Goal: Communication & Community: Answer question/provide support

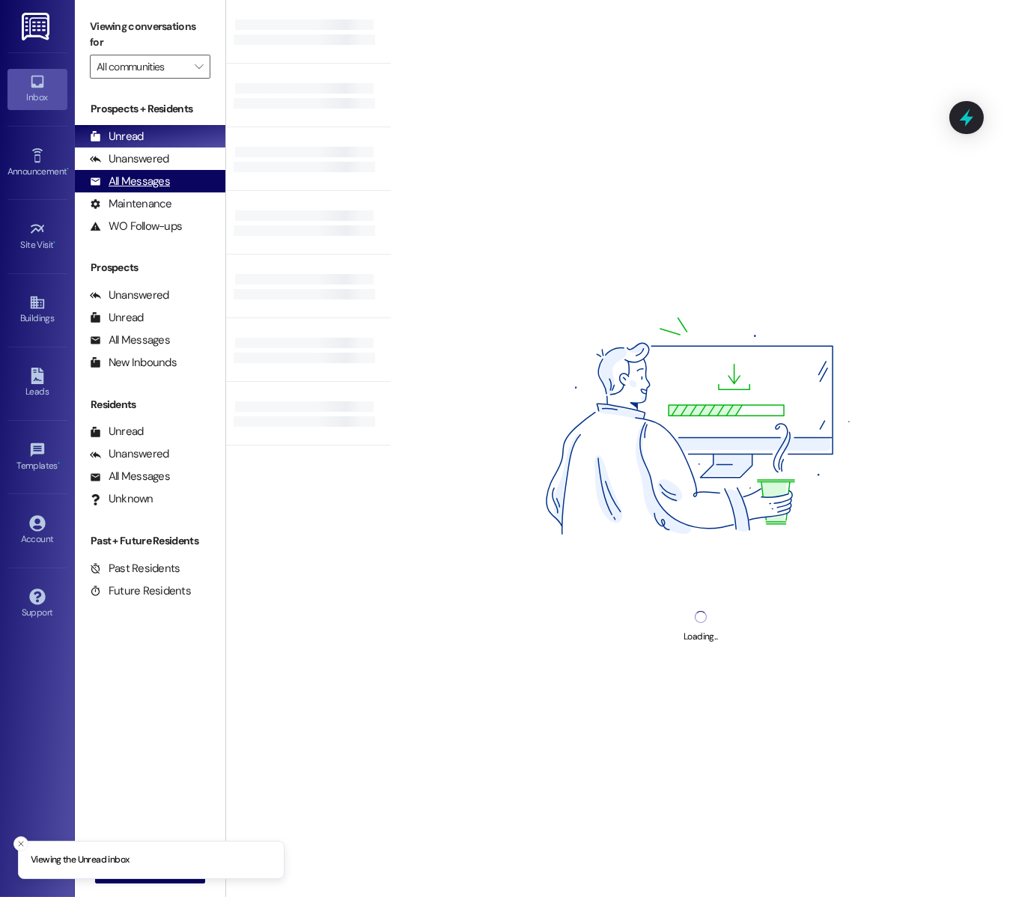
click at [165, 186] on div "All Messages" at bounding box center [130, 182] width 80 height 16
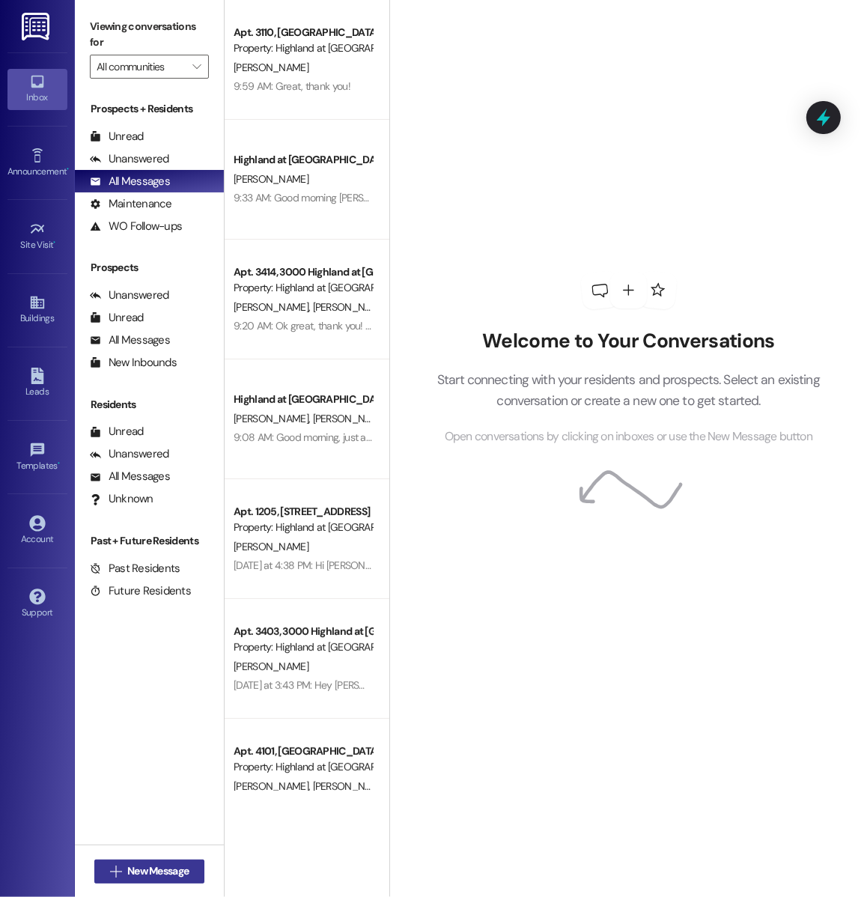
click at [163, 868] on span "New Message" at bounding box center [157, 871] width 61 height 16
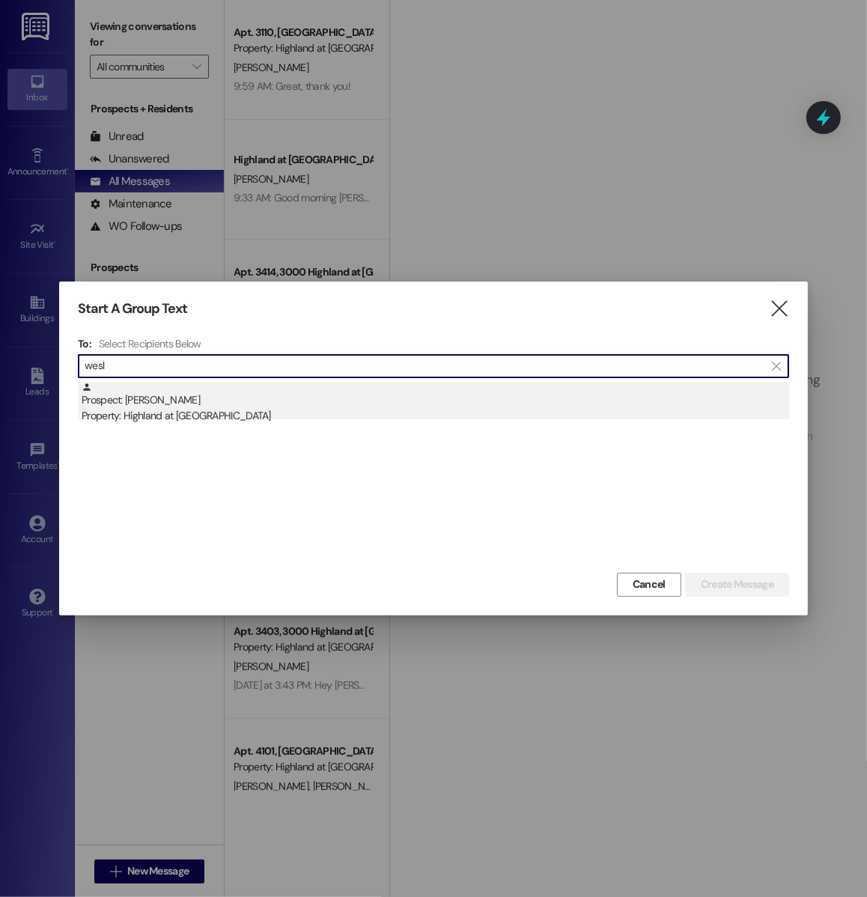
type input "wesl"
click at [179, 415] on div "Property: Highland at [GEOGRAPHIC_DATA]" at bounding box center [435, 416] width 707 height 16
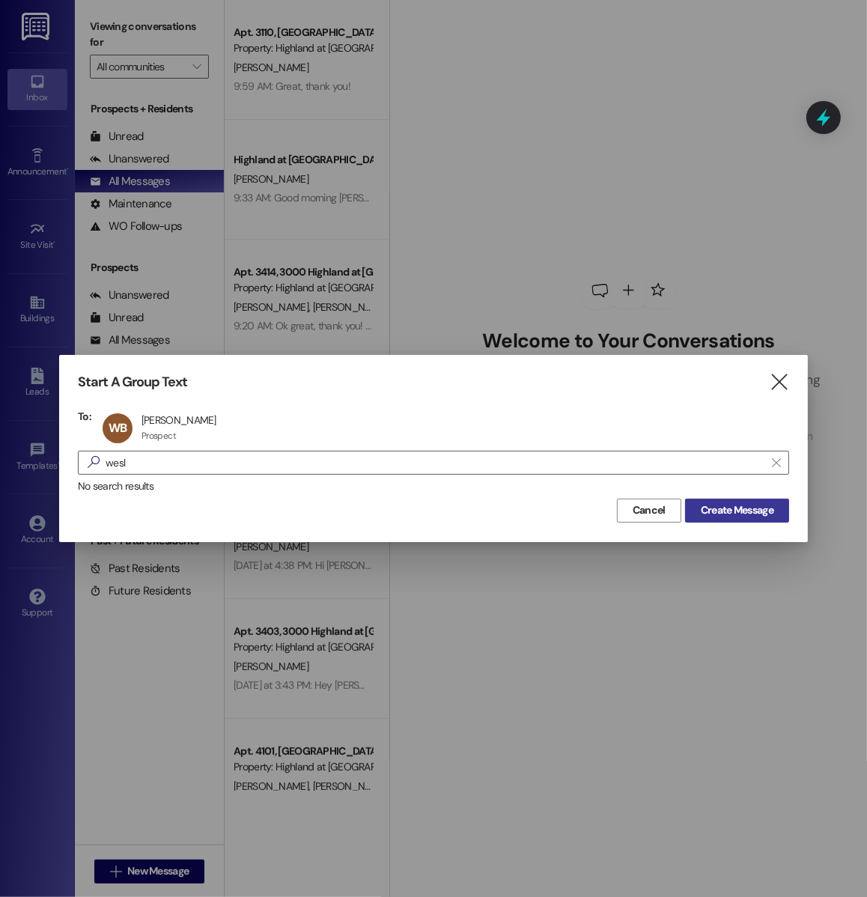
click at [737, 513] on span "Create Message" at bounding box center [737, 510] width 73 height 16
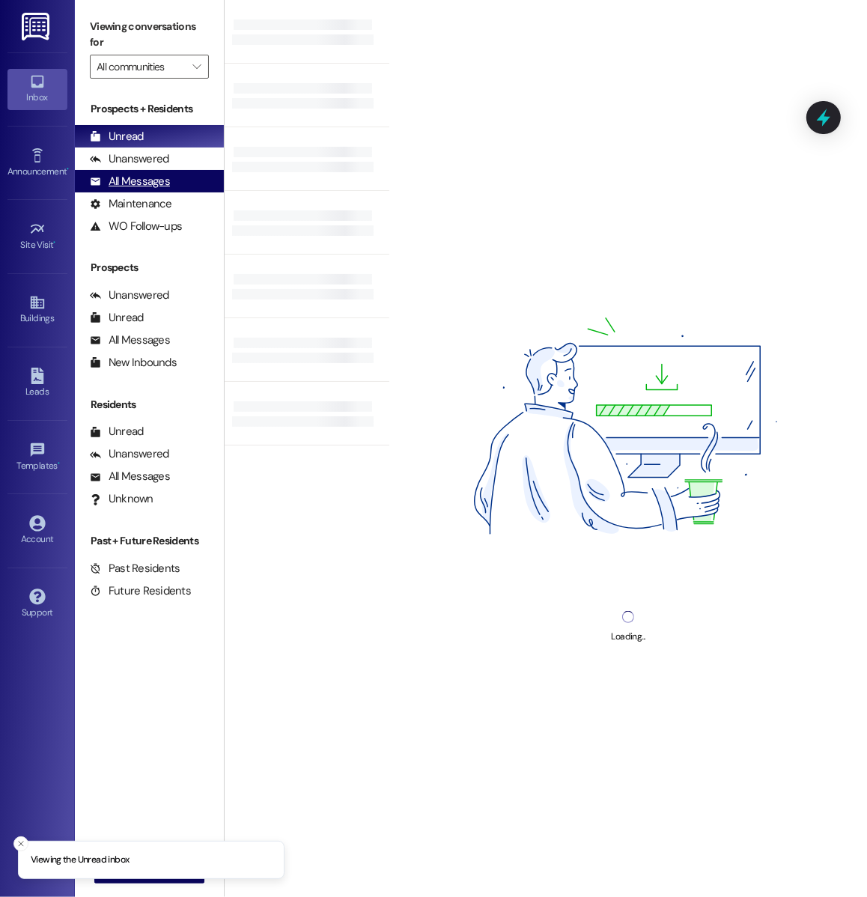
click at [151, 176] on div "All Messages" at bounding box center [130, 182] width 80 height 16
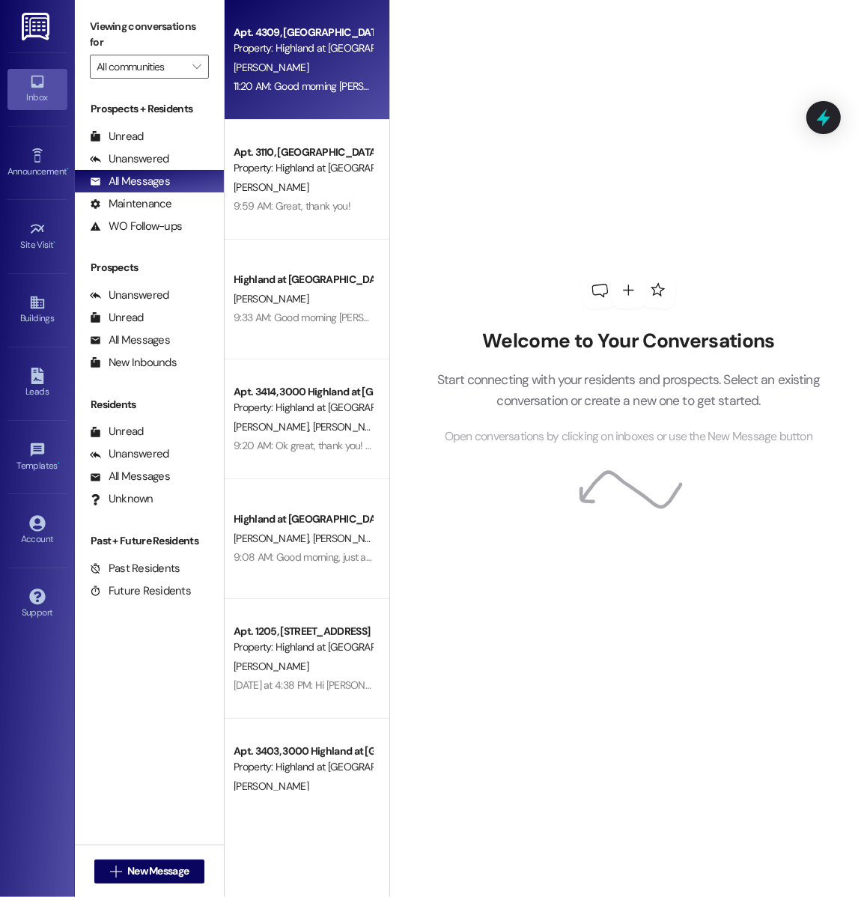
click at [301, 96] on div "Apt. 4309, 4000 Highland at Spring Hill Property: Highland at Spring Hill R. Jo…" at bounding box center [307, 60] width 165 height 120
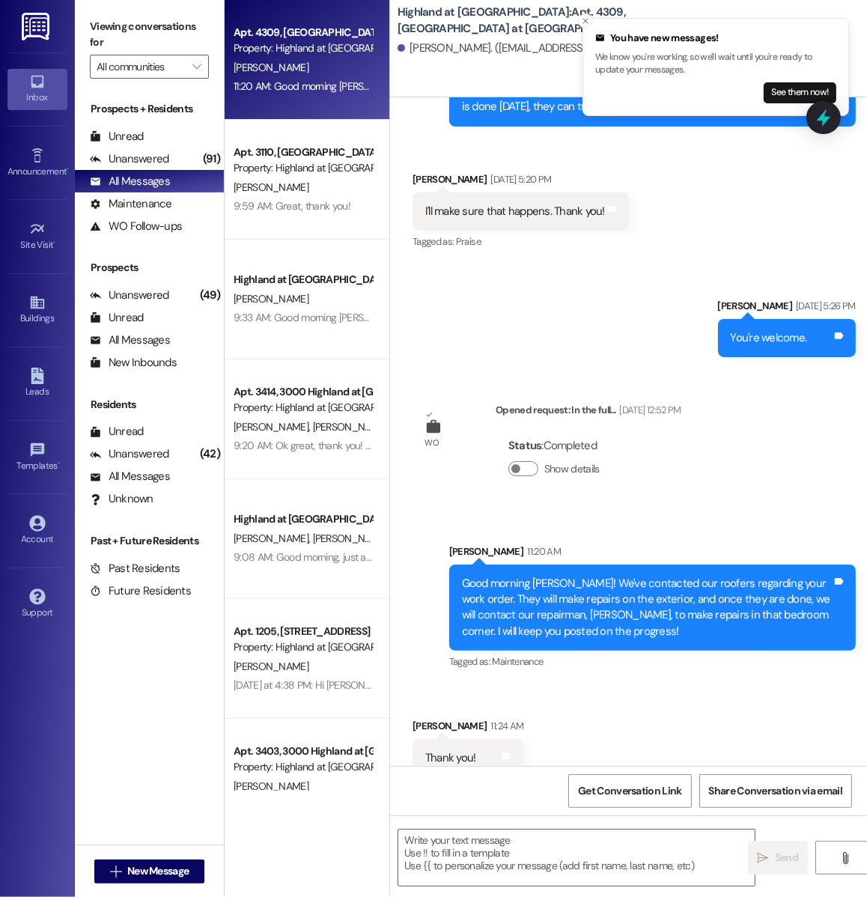
scroll to position [984, 0]
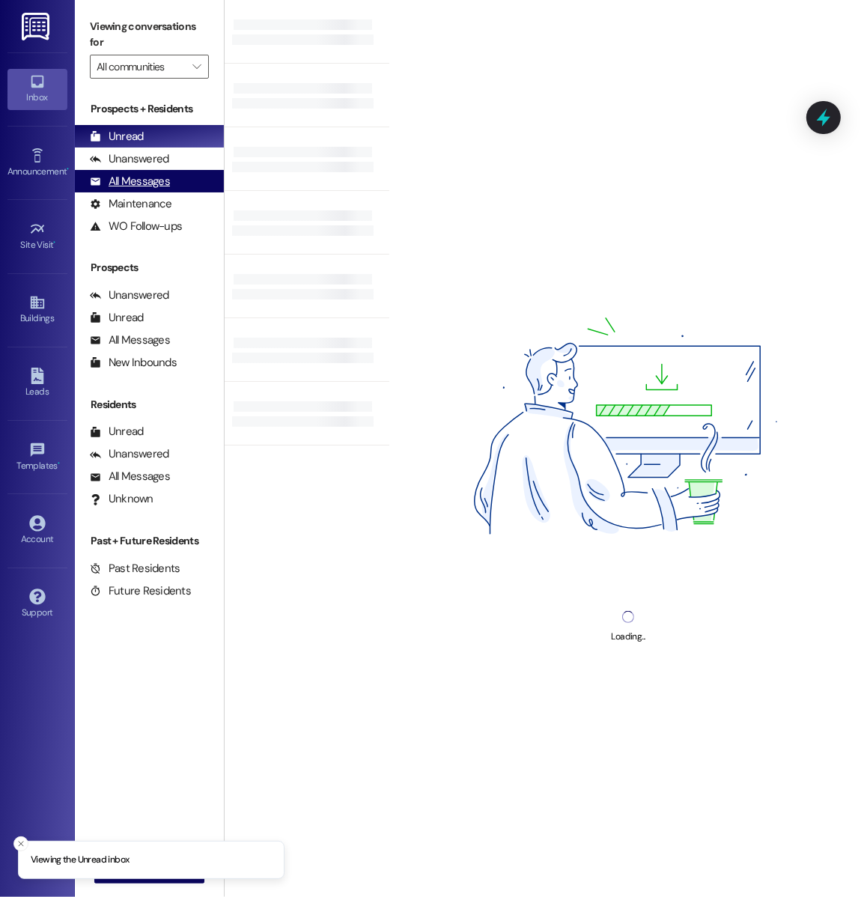
click at [170, 178] on div "All Messages (undefined)" at bounding box center [149, 181] width 149 height 22
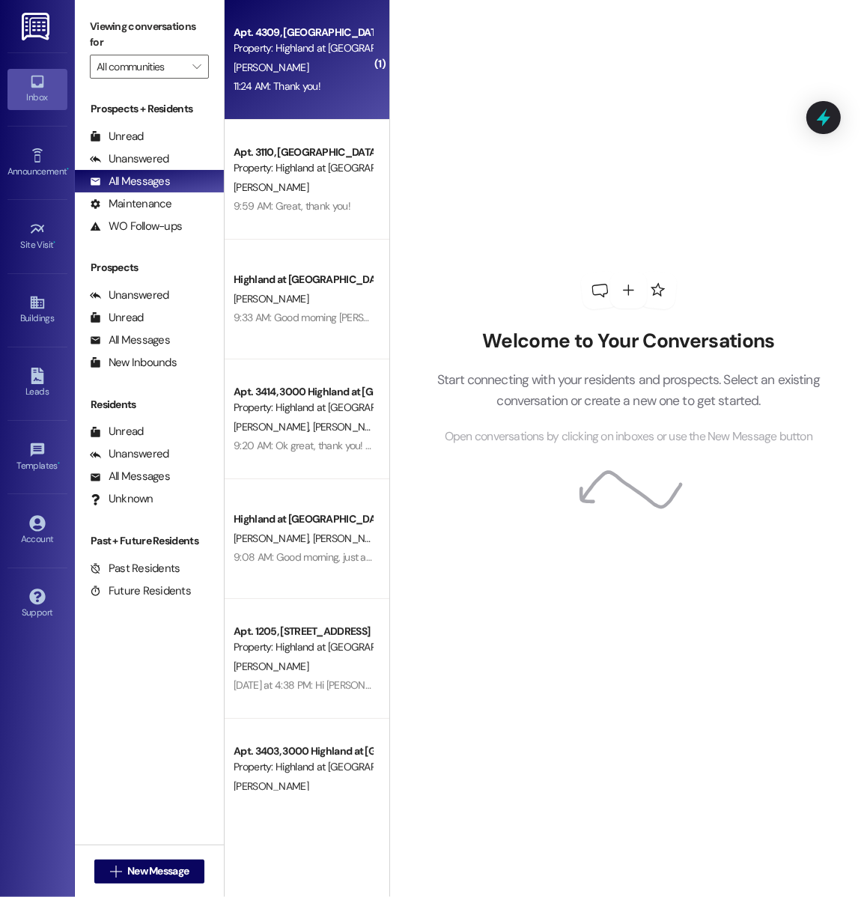
click at [317, 88] on div "11:24 AM: Thank you! 11:24 AM: Thank you!" at bounding box center [277, 85] width 87 height 13
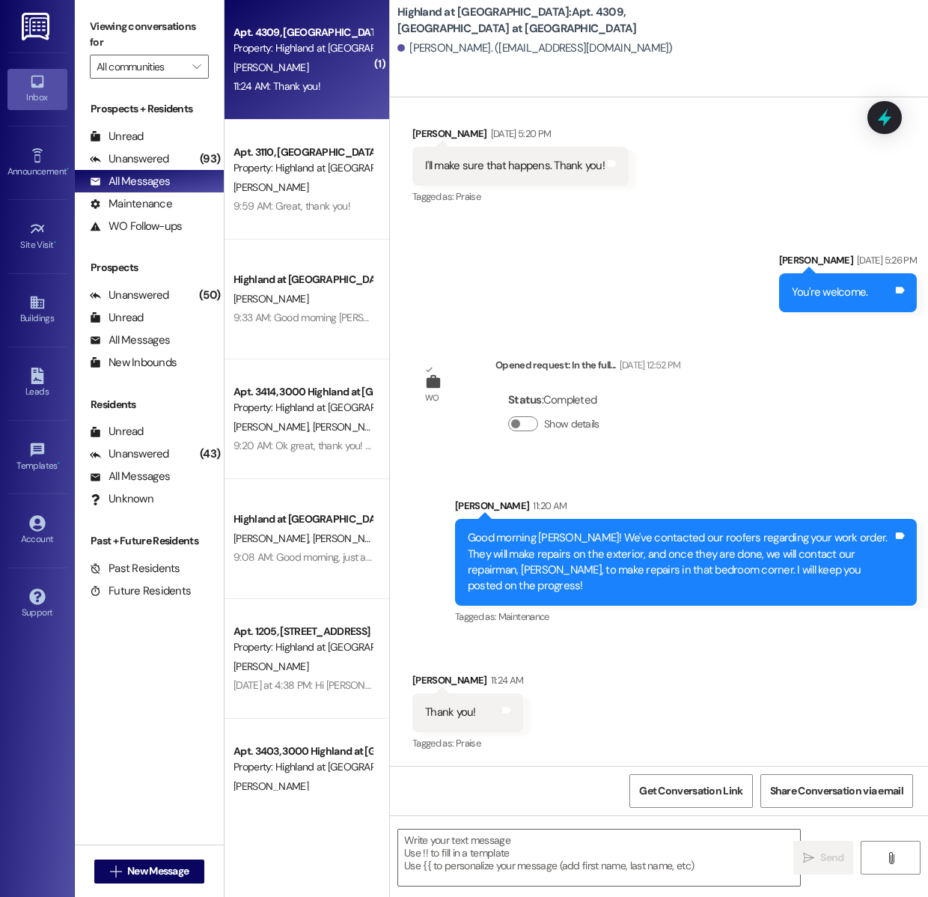
scroll to position [957, 0]
